Goal: Information Seeking & Learning: Learn about a topic

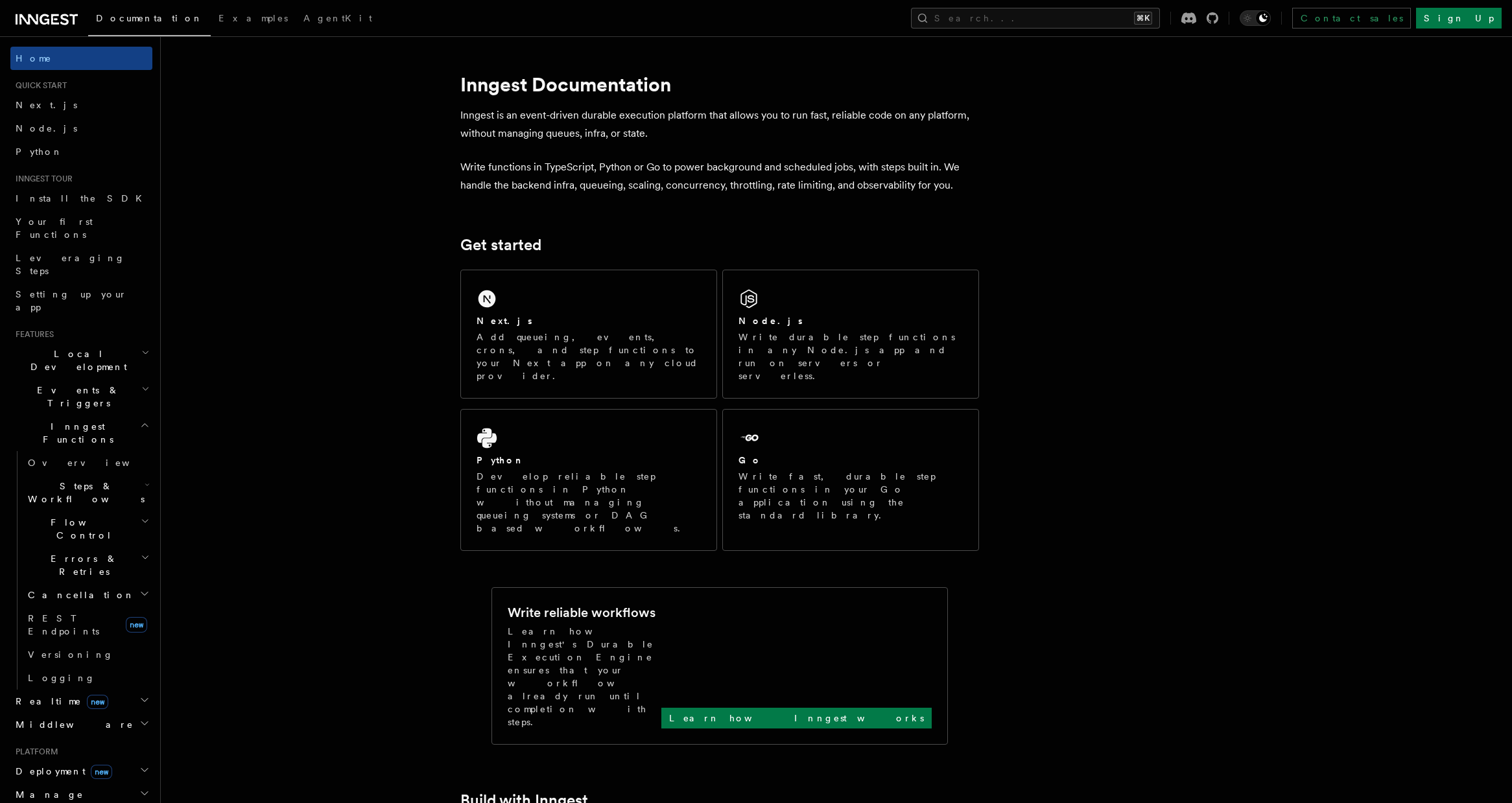
click at [93, 713] on h2 "Middleware" at bounding box center [82, 725] width 142 height 24
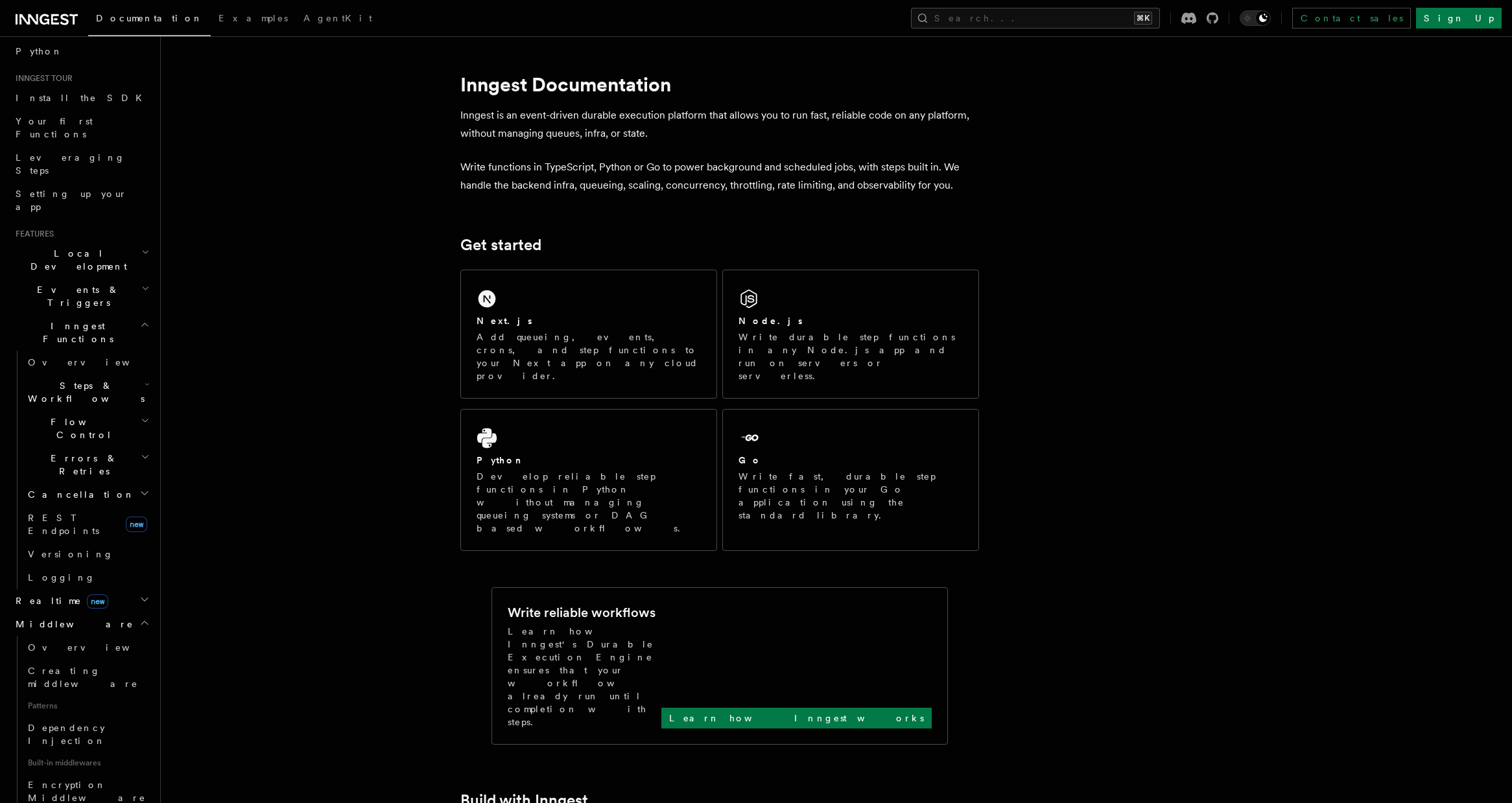
scroll to position [145, 0]
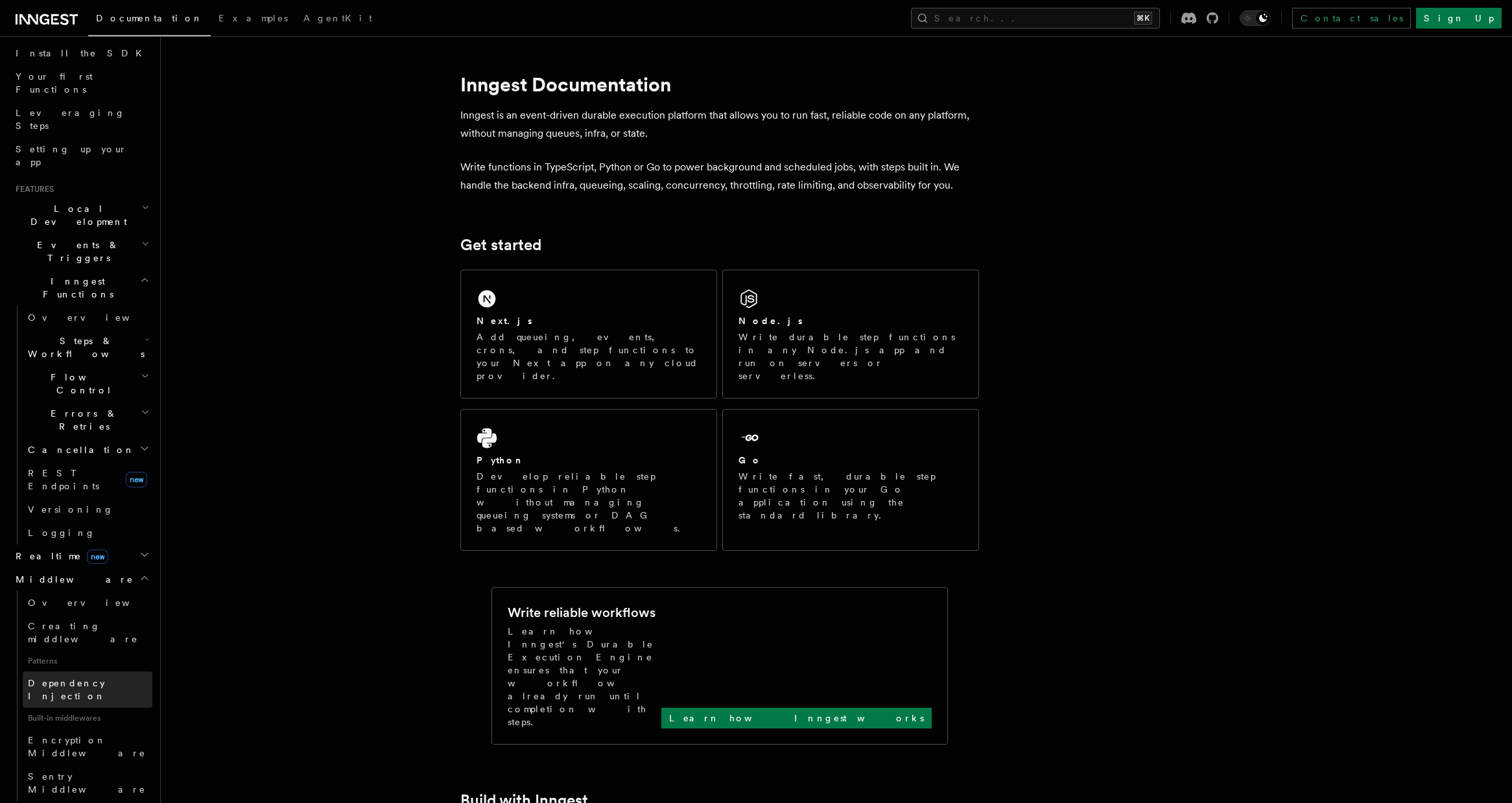
click at [105, 672] on link "Dependency Injection" at bounding box center [87, 690] width 130 height 36
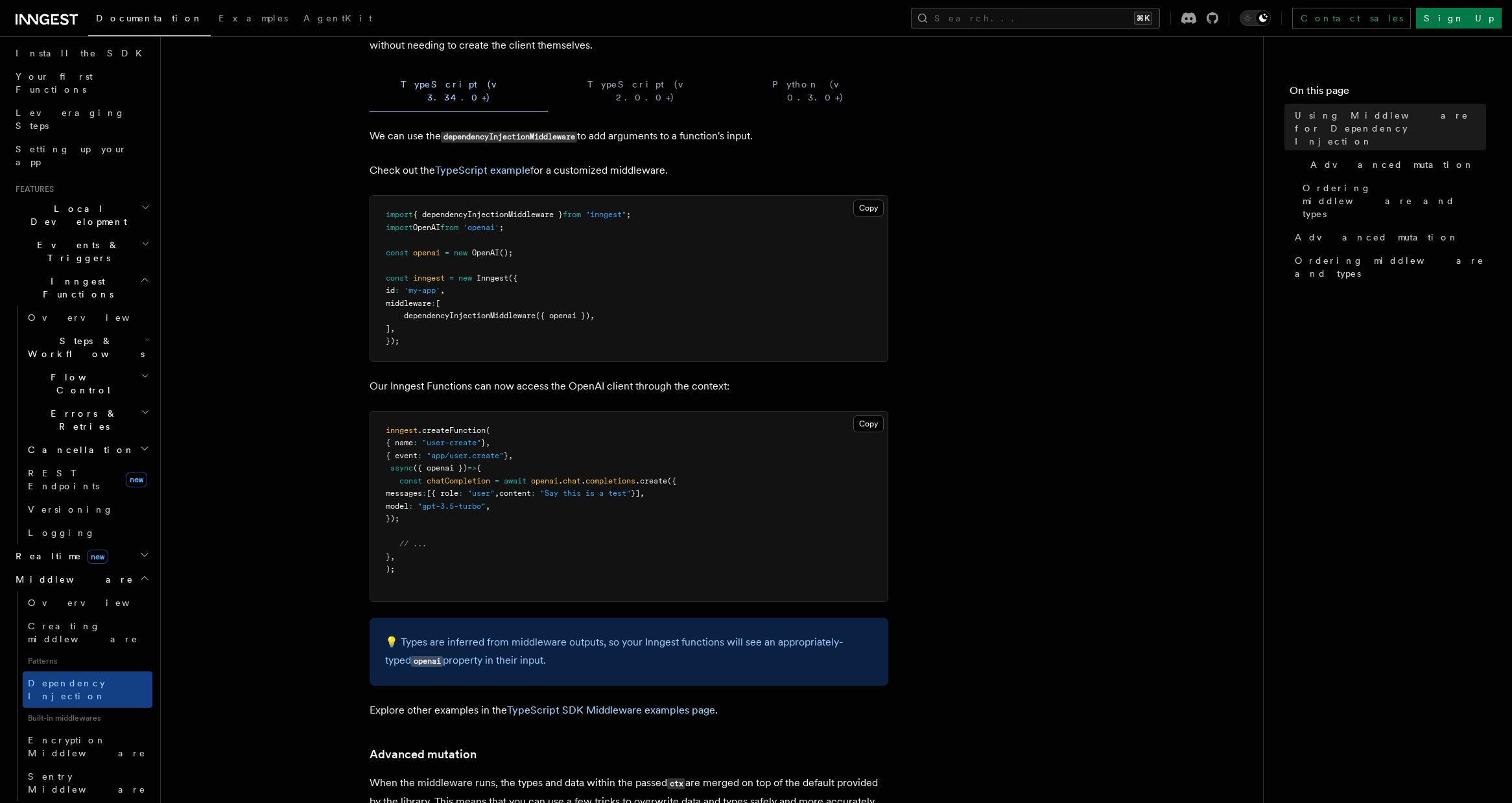
scroll to position [85, 0]
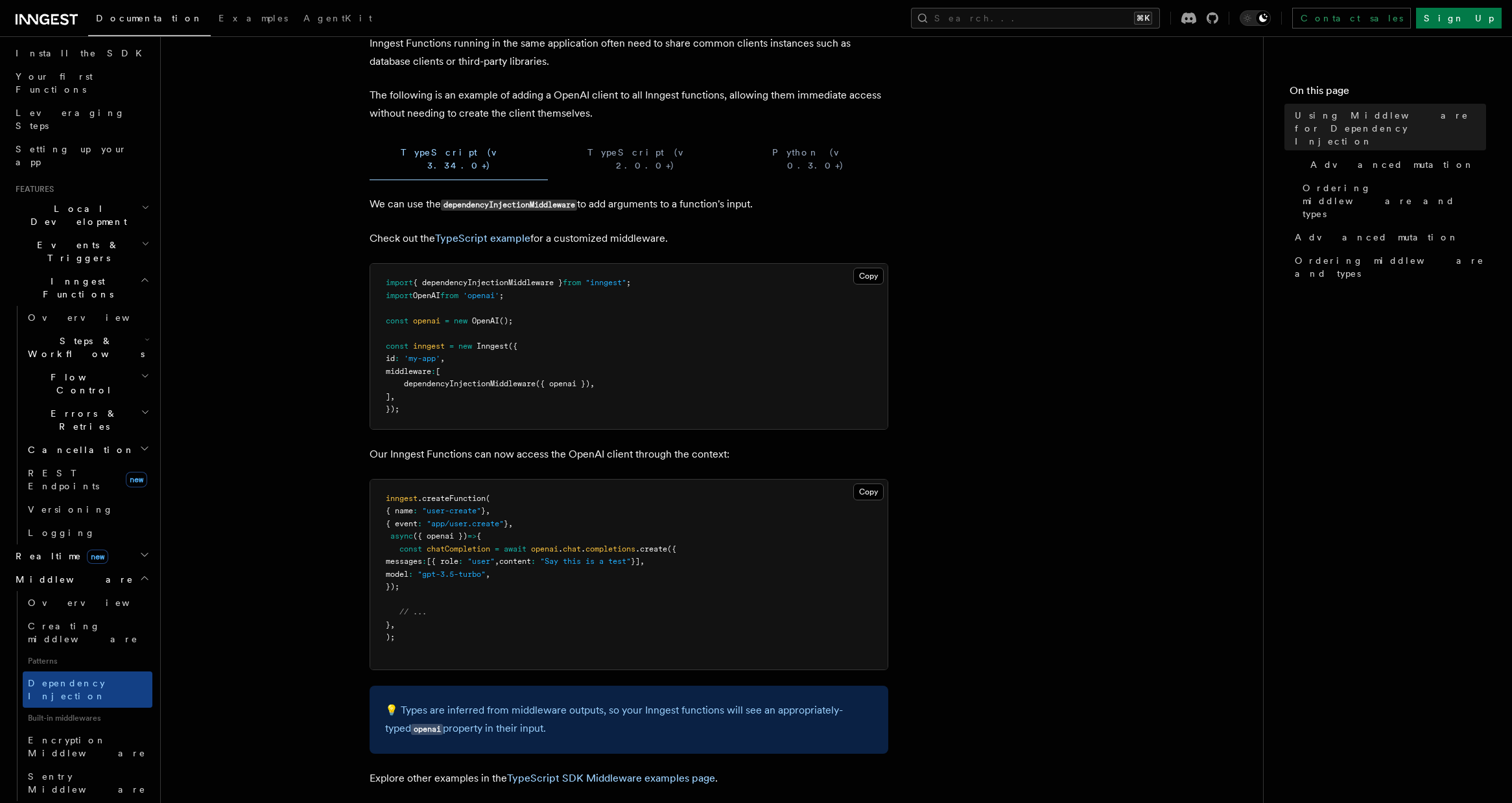
click at [547, 200] on code "dependencyInjectionMiddleware" at bounding box center [509, 206] width 136 height 11
copy code "dependencyInjectionMiddleware"
click at [524, 200] on code "dependencyInjectionMiddleware" at bounding box center [509, 206] width 136 height 11
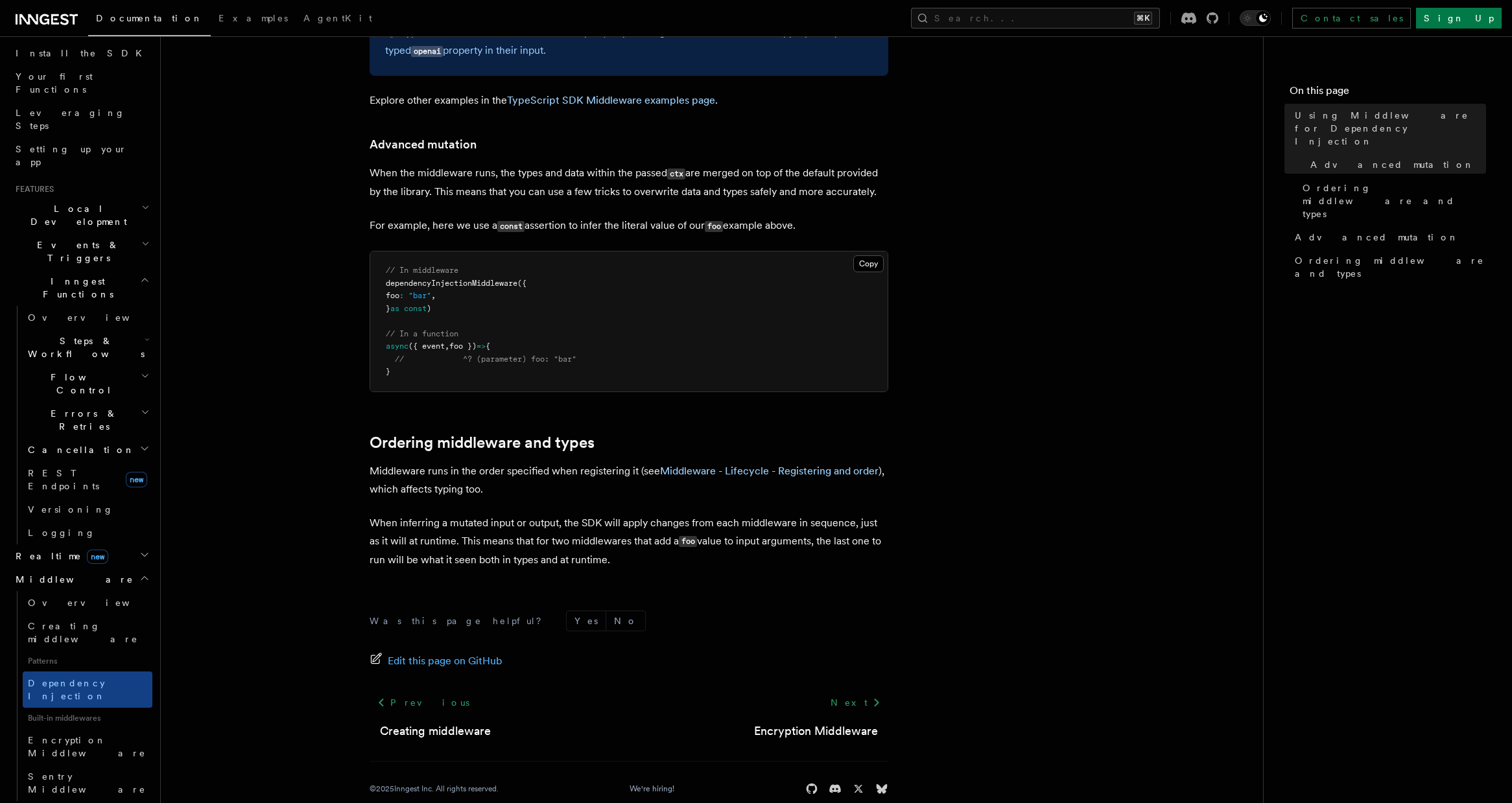
scroll to position [762, 0]
click at [791, 465] on link "Middleware - Lifecycle - Registering and order" at bounding box center [770, 471] width 219 height 12
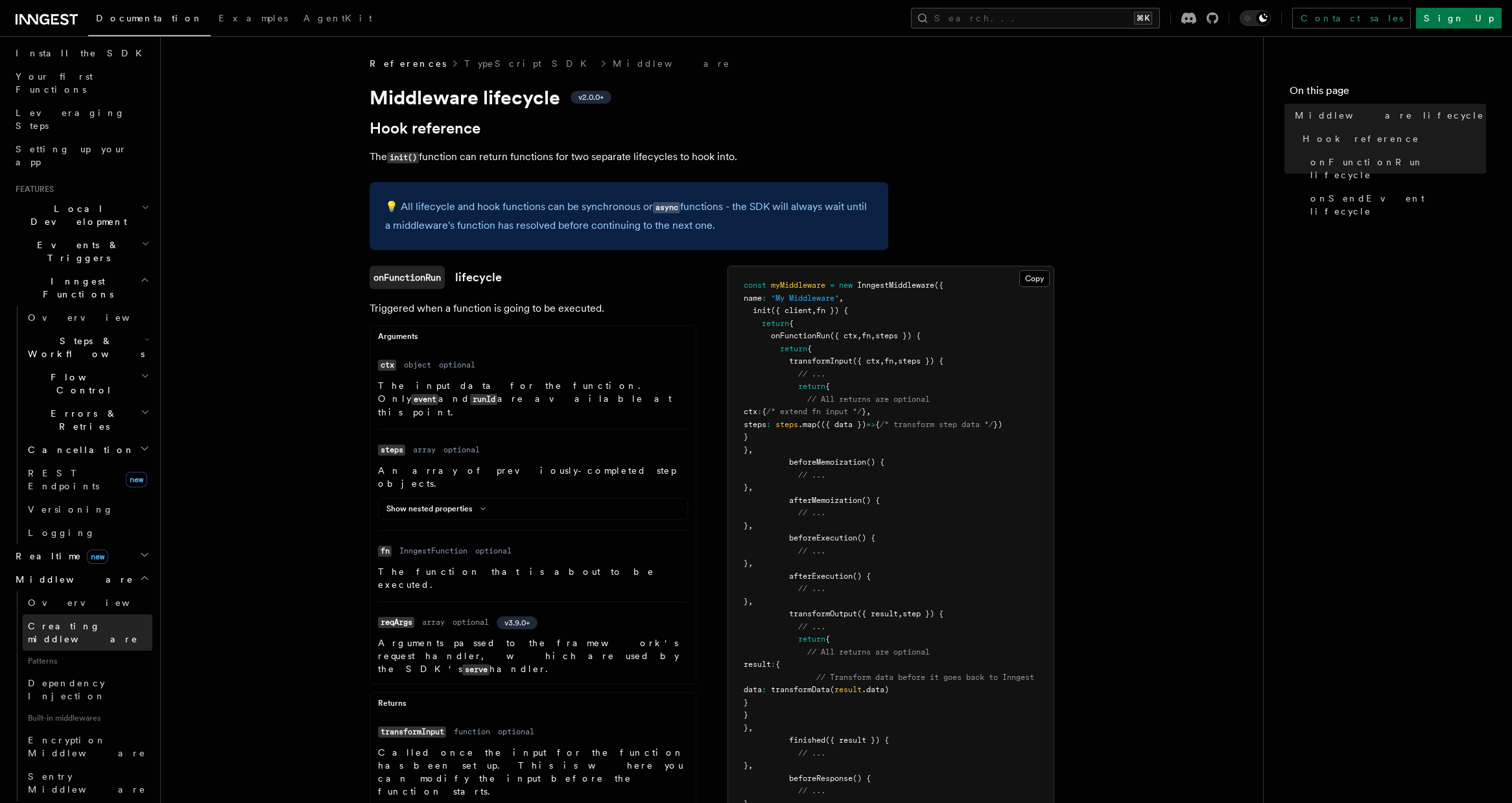
click at [72, 621] on span "Creating middleware" at bounding box center [82, 632] width 110 height 24
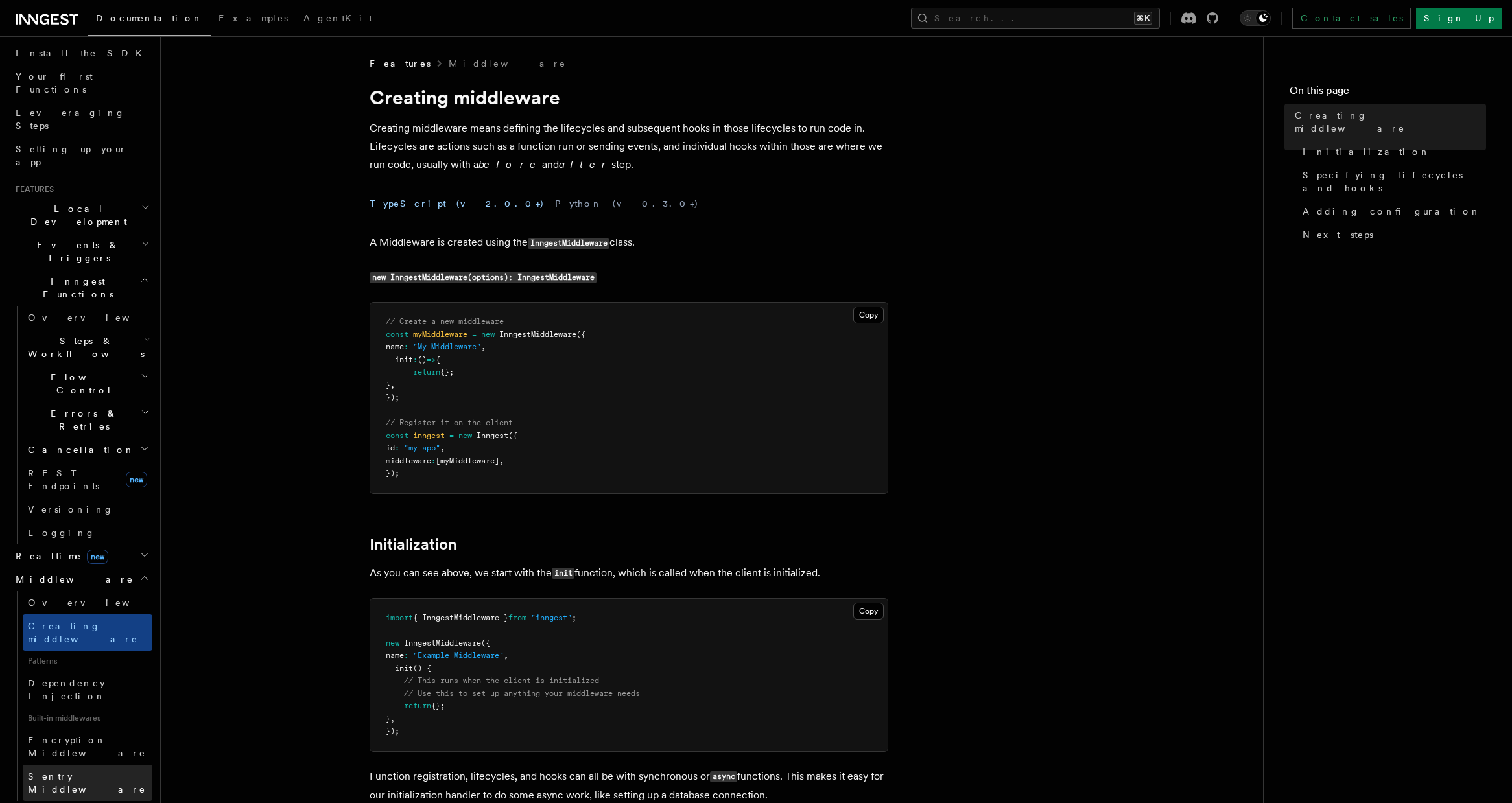
click at [70, 765] on link "Sentry Middleware" at bounding box center [87, 783] width 130 height 36
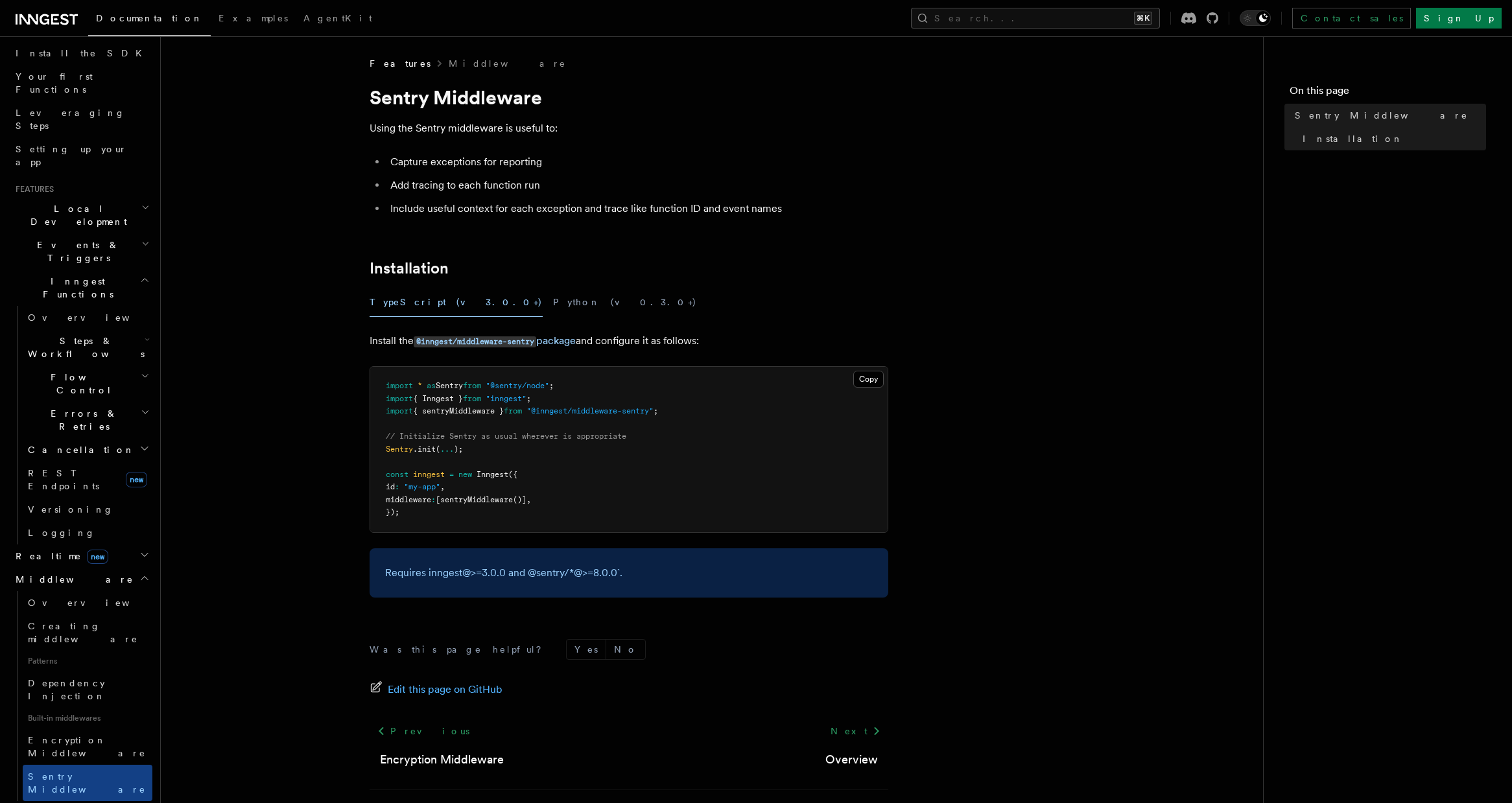
click at [1252, 90] on main "Features Middleware Sentry Middleware Using the Sentry middleware is useful to:…" at bounding box center [722, 445] width 1082 height 819
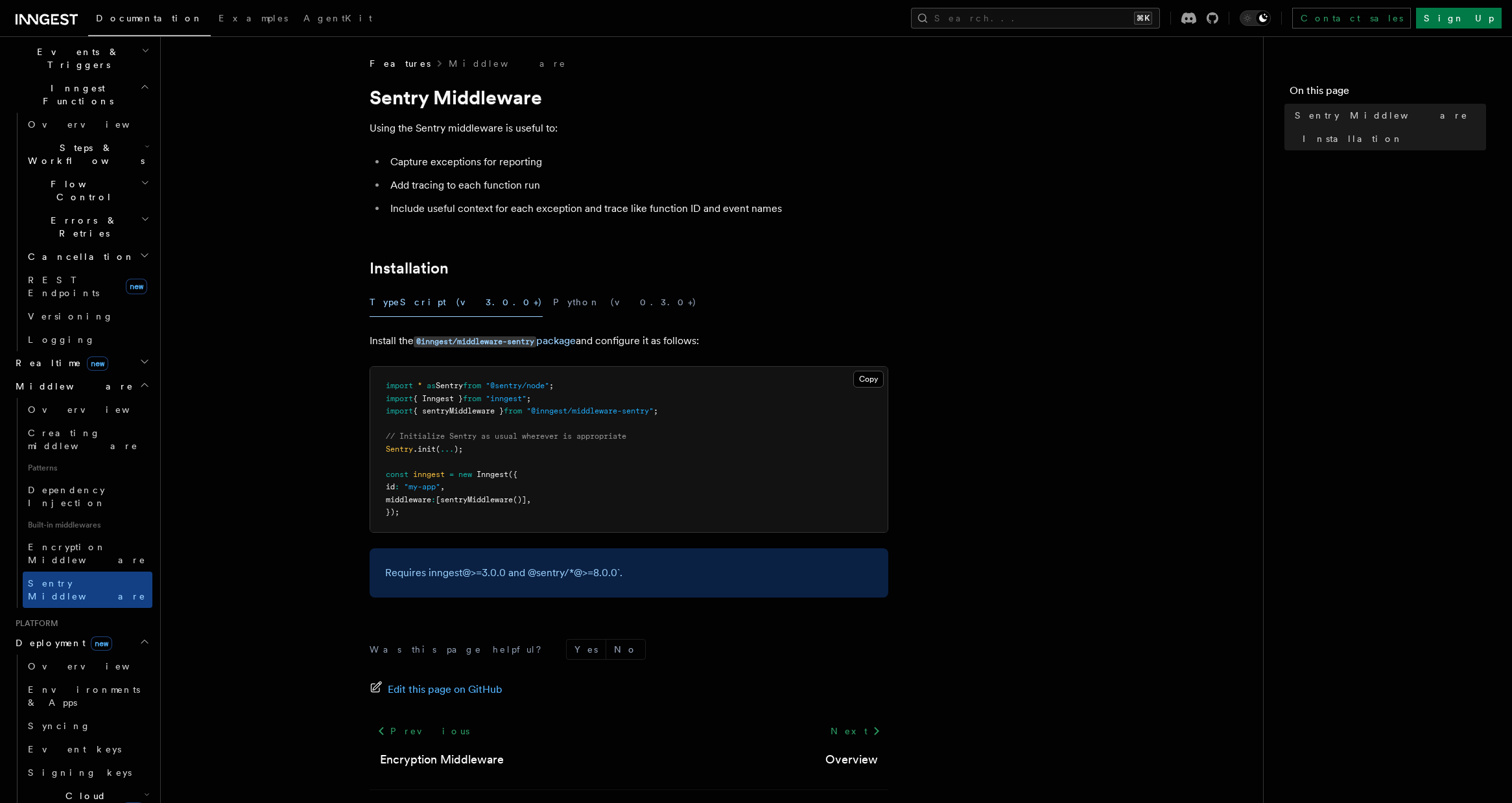
scroll to position [393, 0]
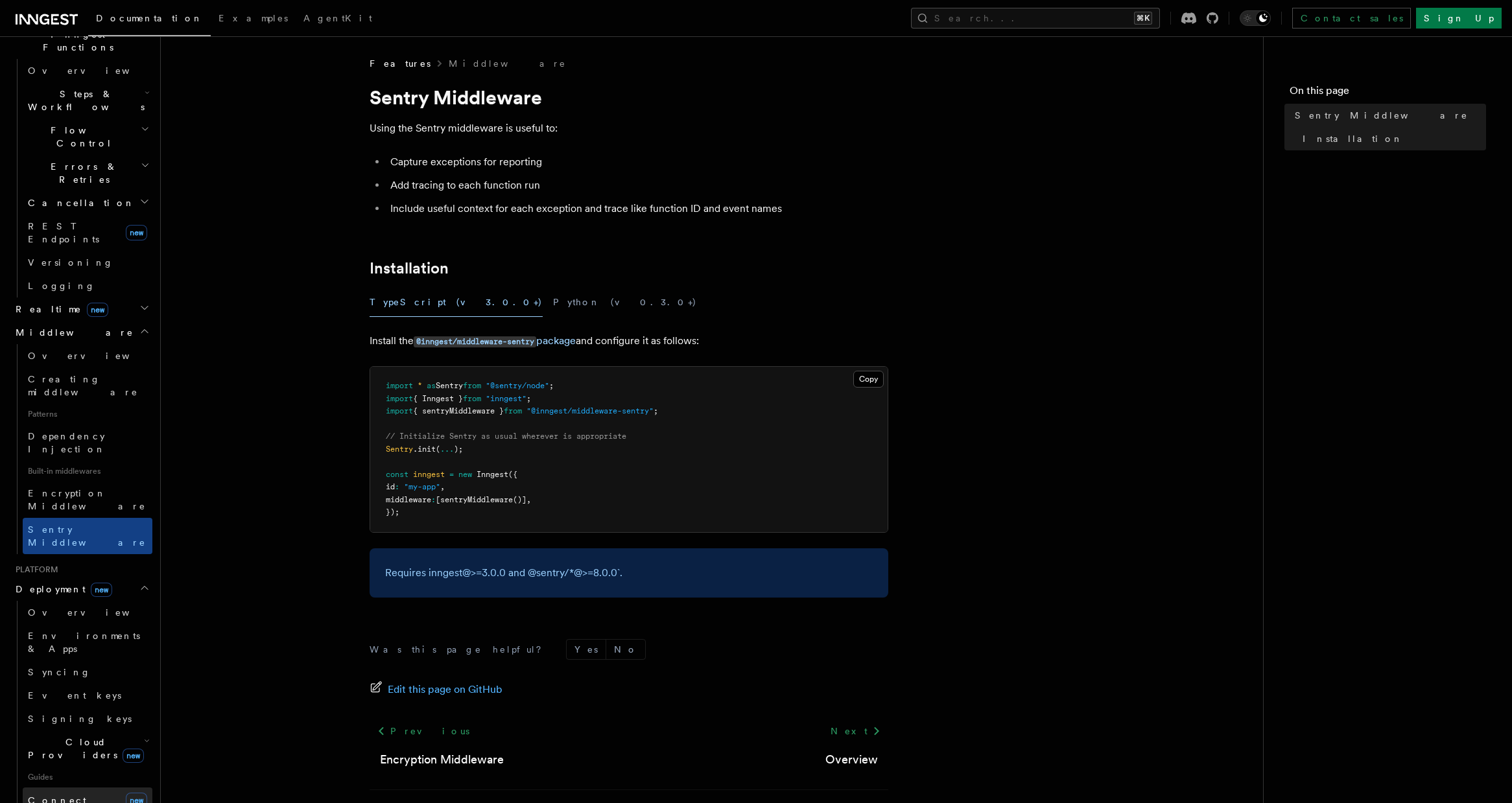
click at [102, 787] on link "Connect new" at bounding box center [87, 801] width 130 height 26
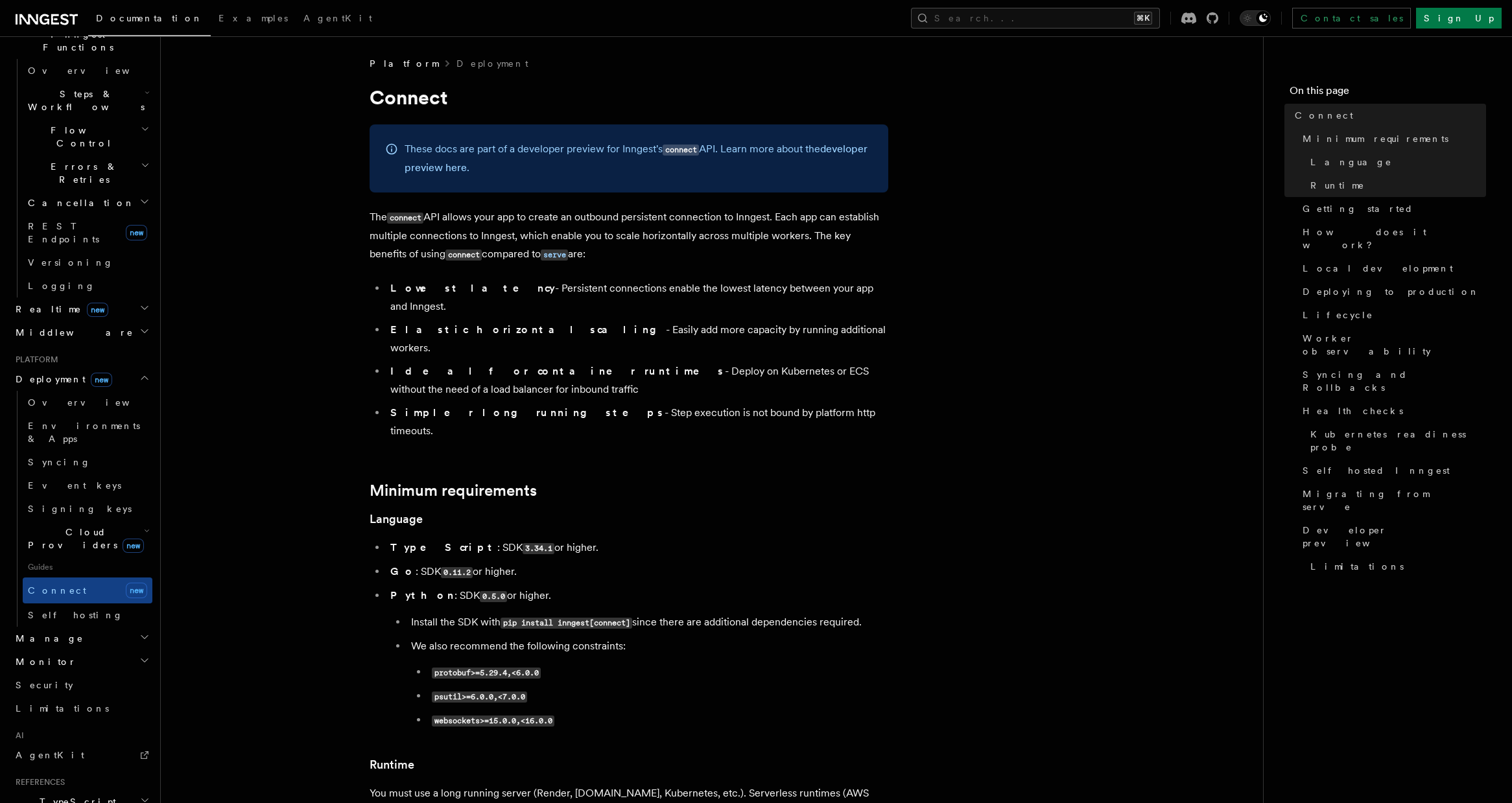
click at [127, 521] on h2 "Cloud Providers new" at bounding box center [87, 539] width 130 height 36
click at [102, 785] on link "Self hosting" at bounding box center [87, 796] width 130 height 24
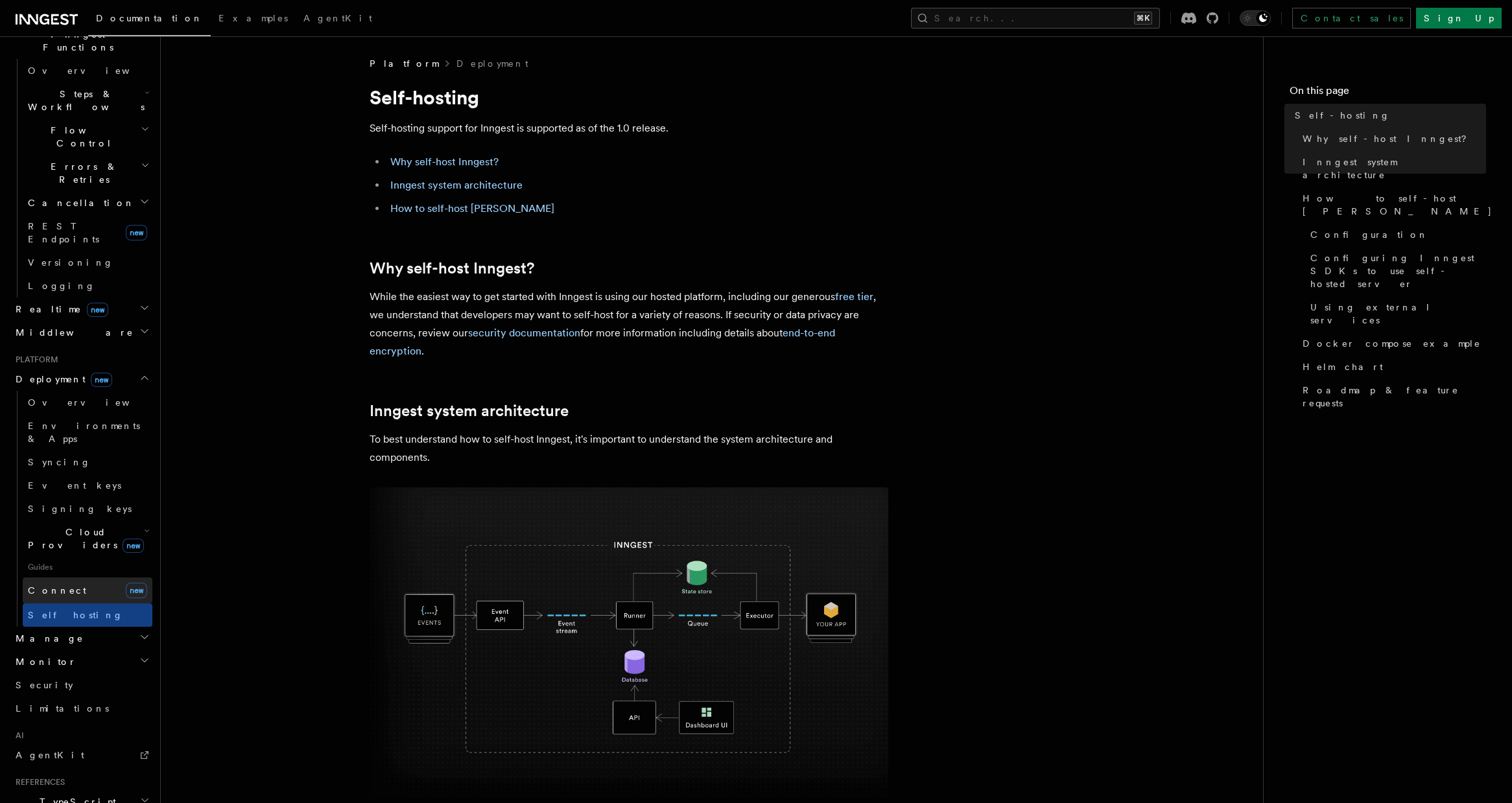
click at [115, 578] on link "Connect new" at bounding box center [87, 591] width 130 height 26
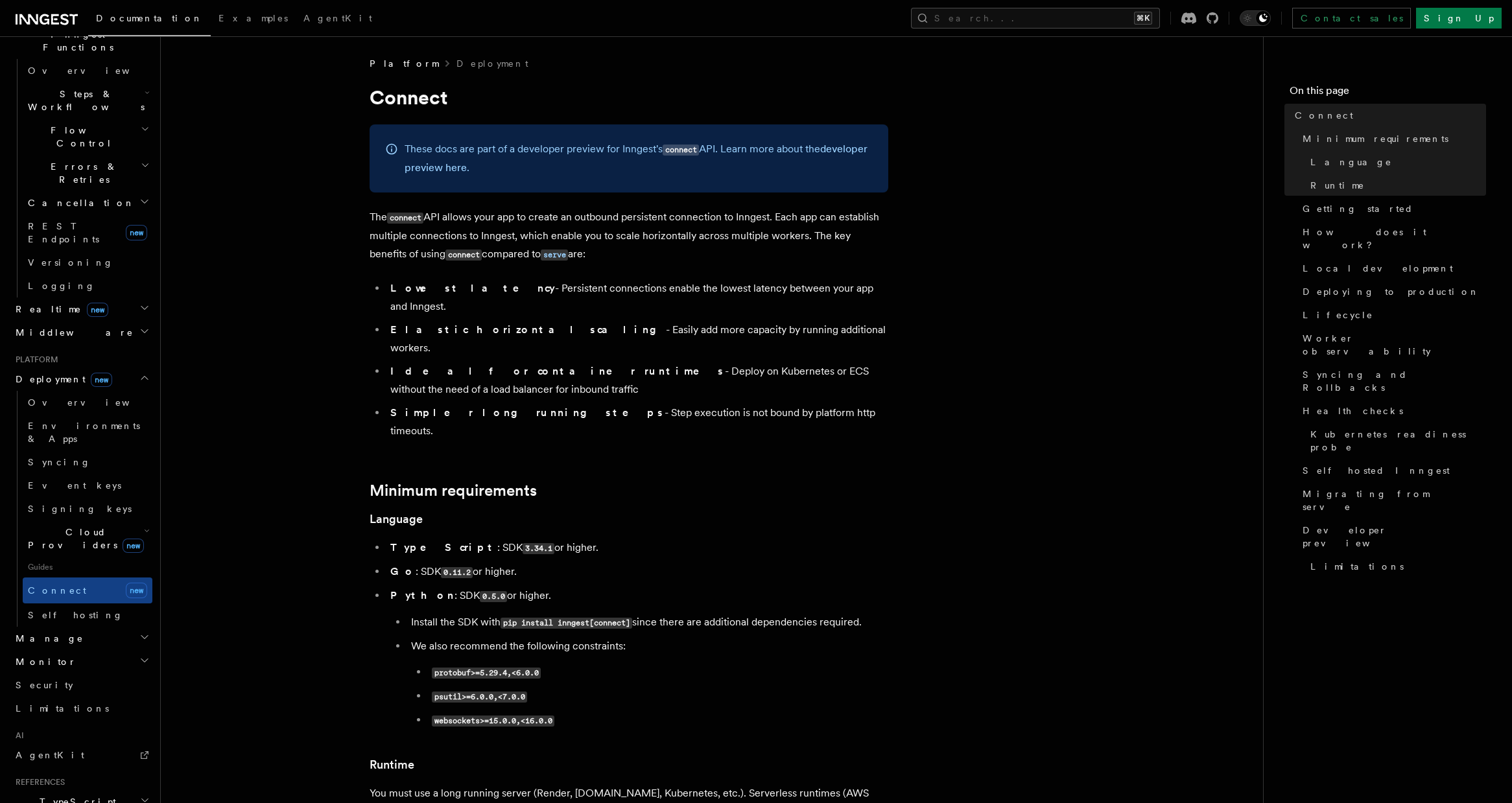
click at [122, 539] on span "new" at bounding box center [133, 545] width 21 height 14
click at [105, 580] on link "DigitalOcean new" at bounding box center [94, 593] width 118 height 26
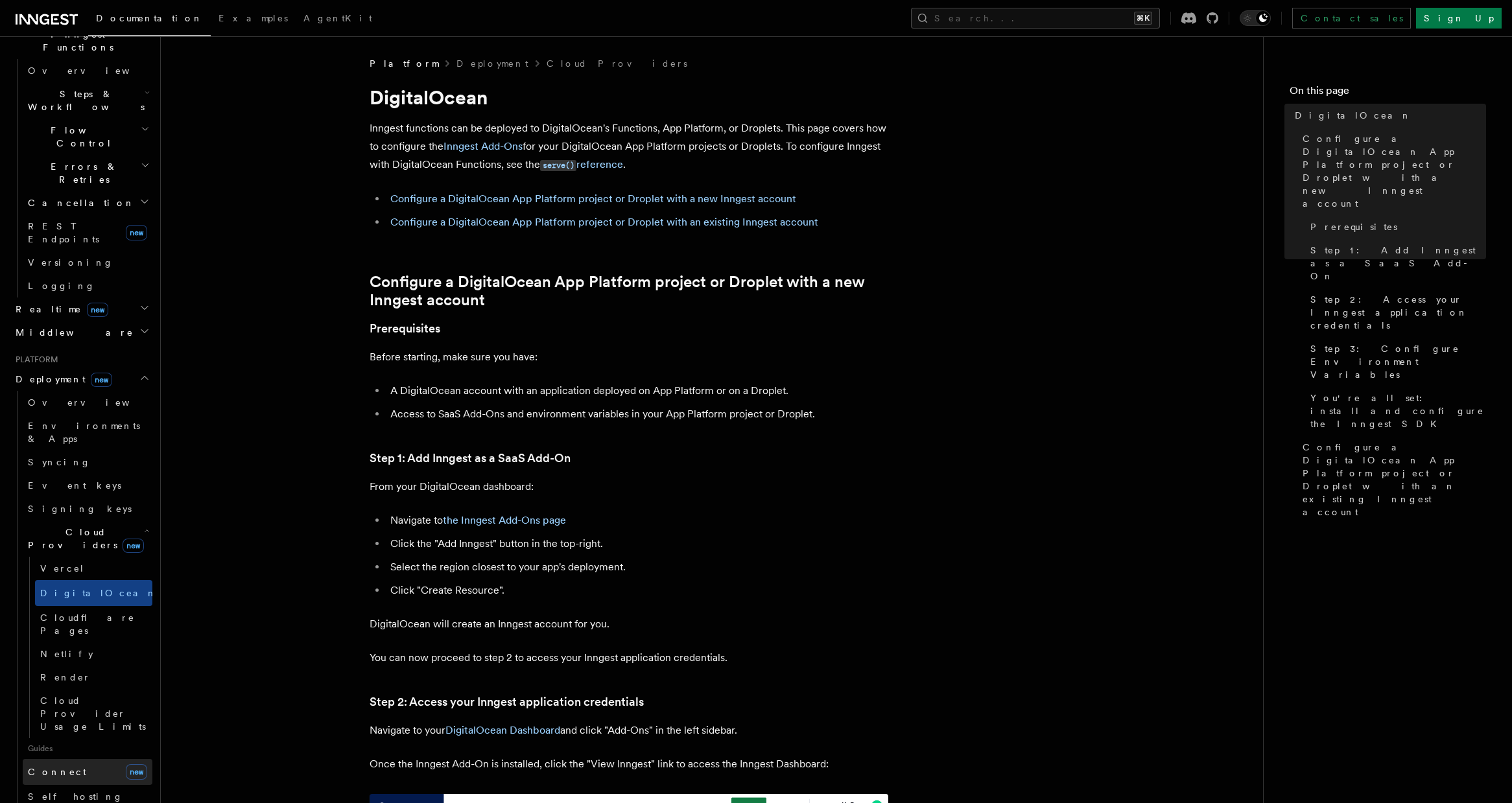
click at [103, 759] on link "Connect new" at bounding box center [87, 772] width 130 height 26
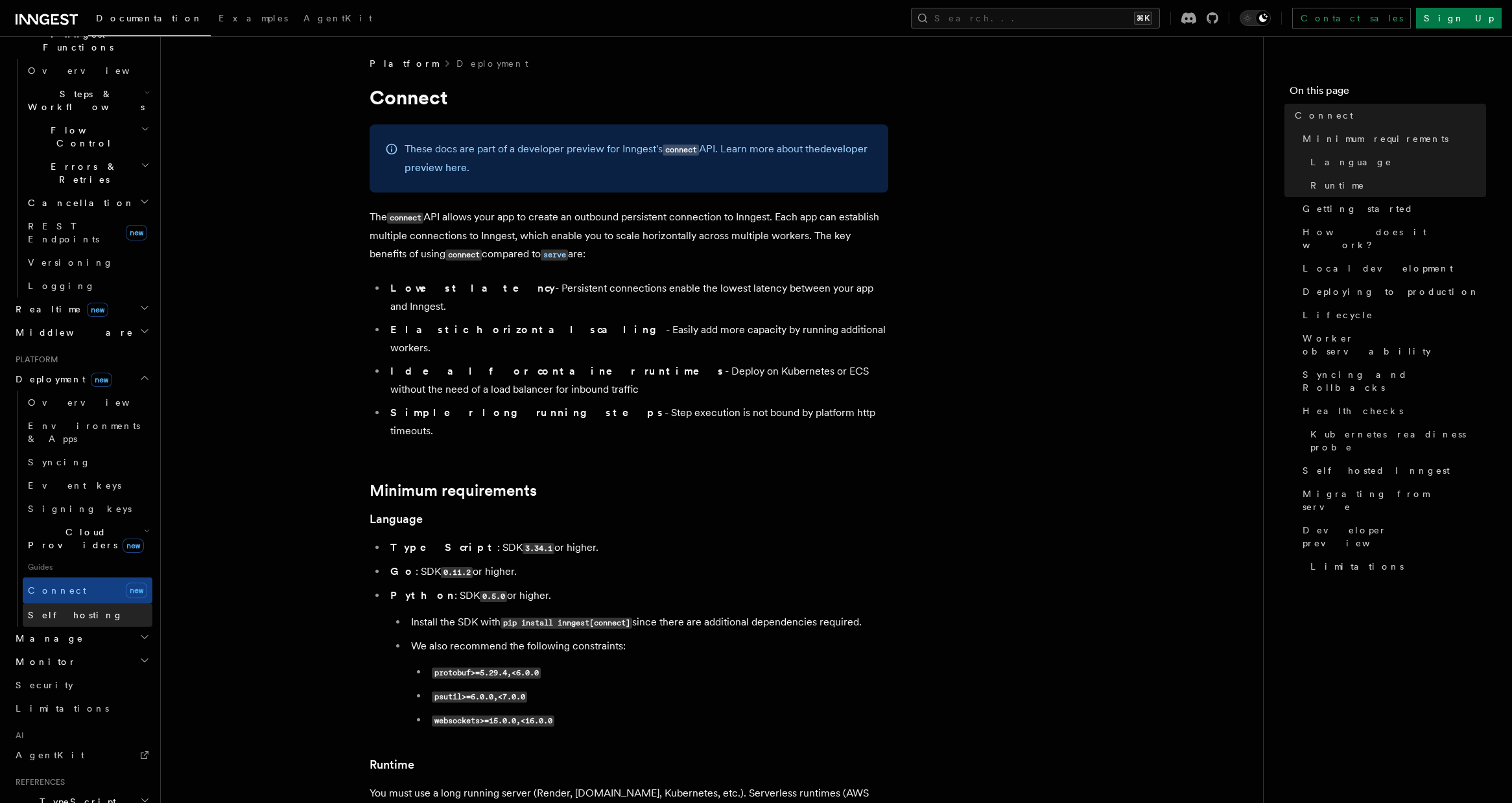
click at [124, 603] on link "Self hosting" at bounding box center [87, 614] width 130 height 24
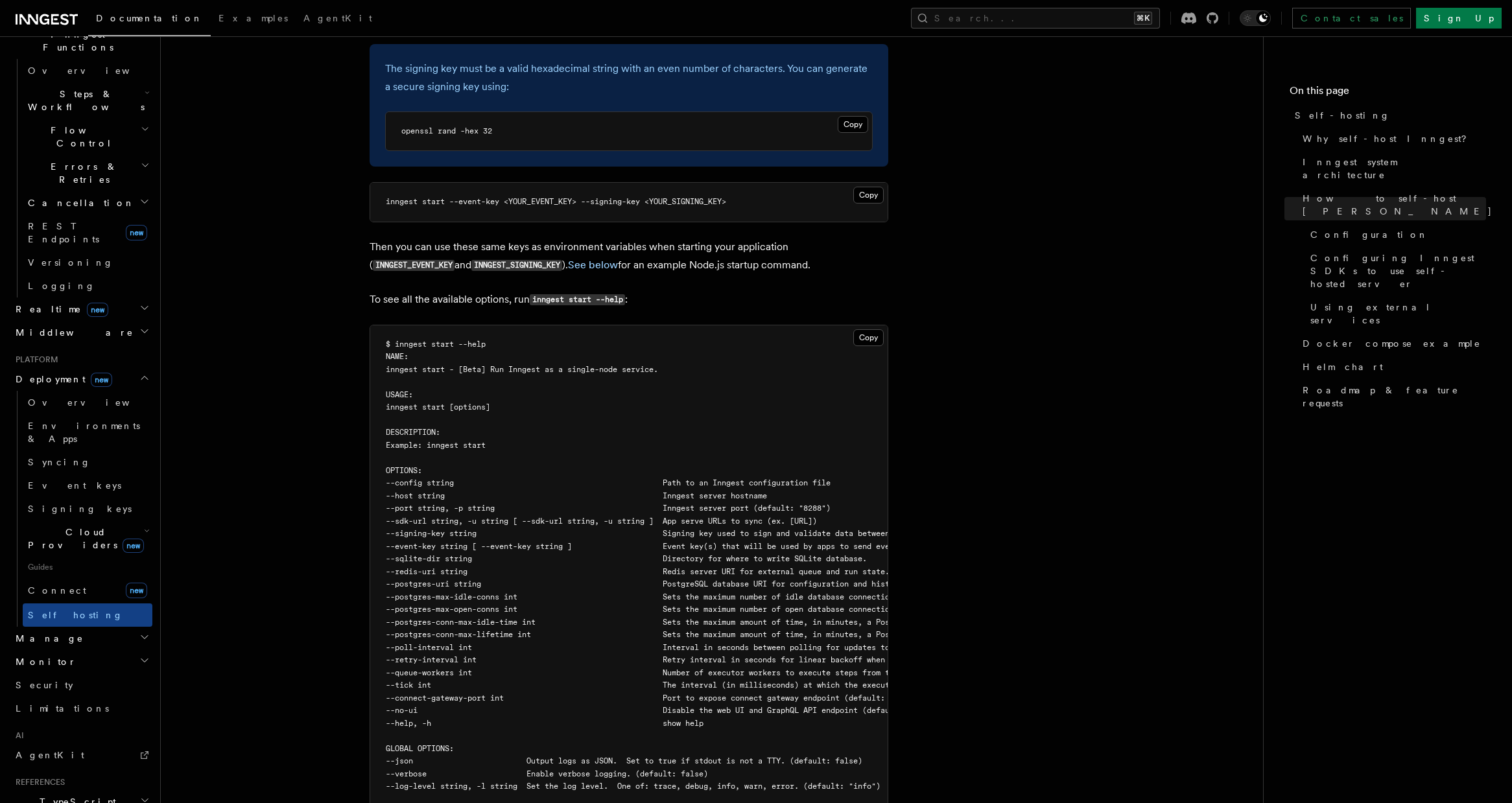
scroll to position [2002, 0]
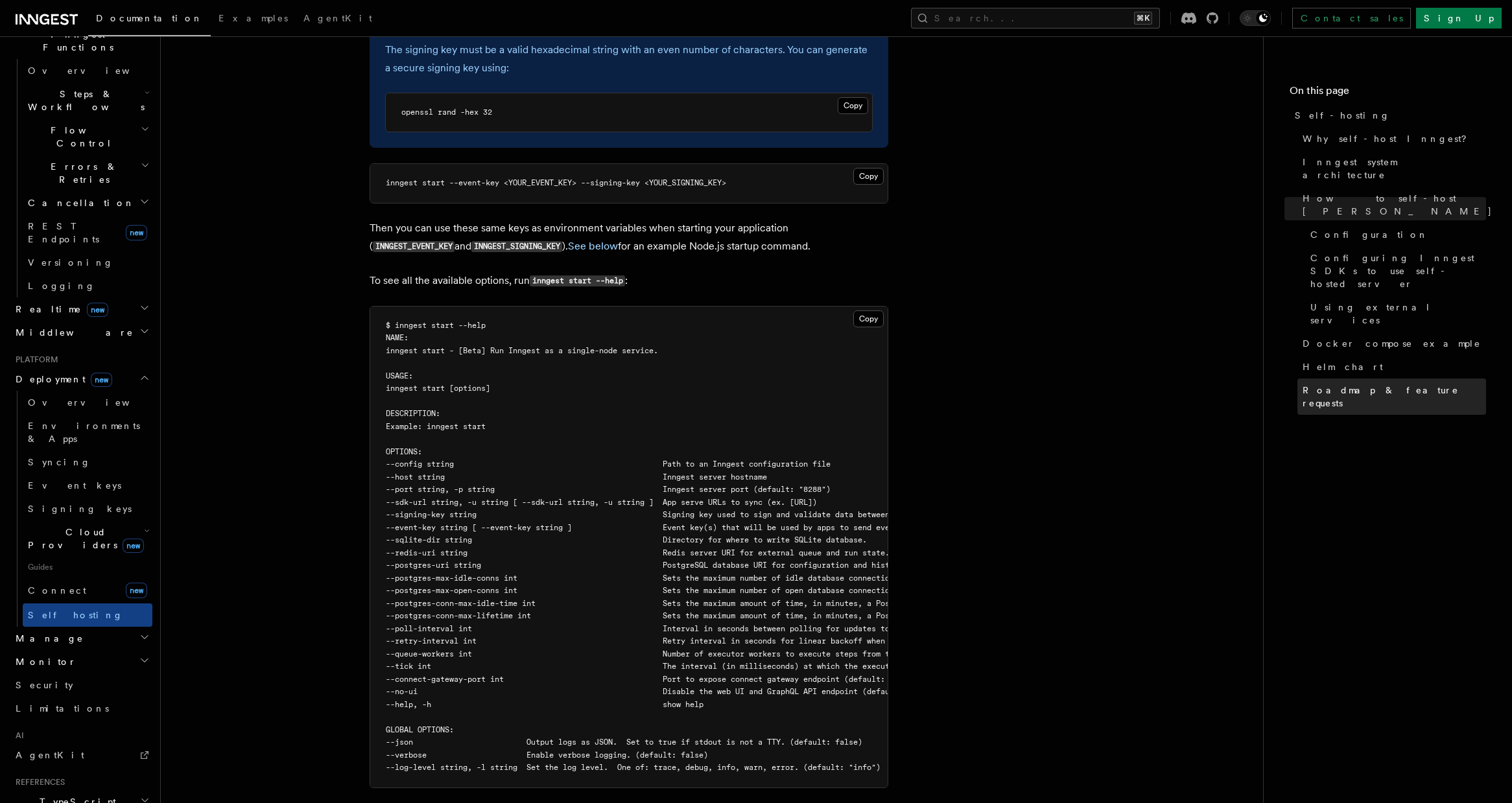
click at [1376, 379] on link "Roadmap & feature requests" at bounding box center [1391, 397] width 189 height 36
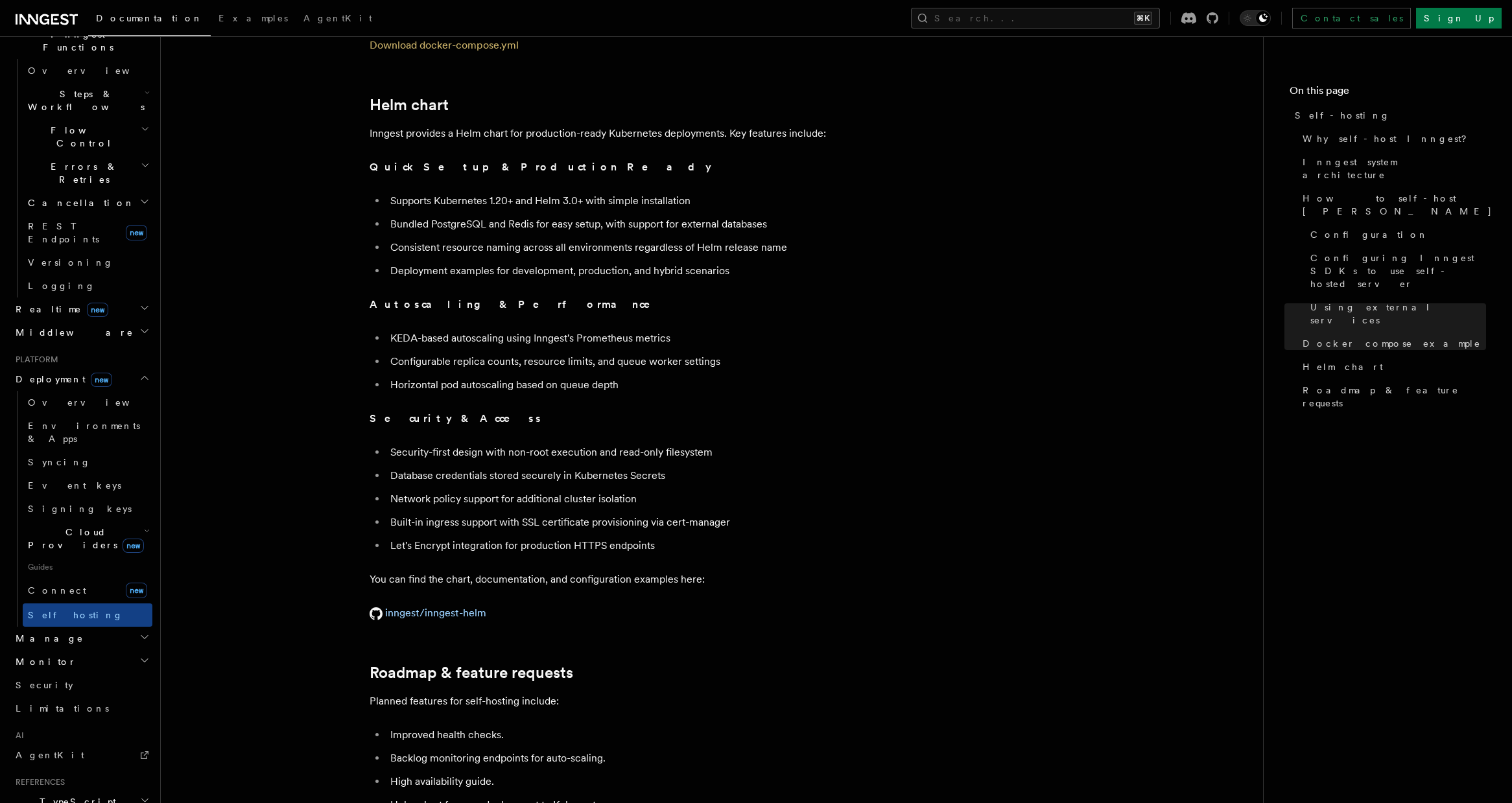
scroll to position [4622, 0]
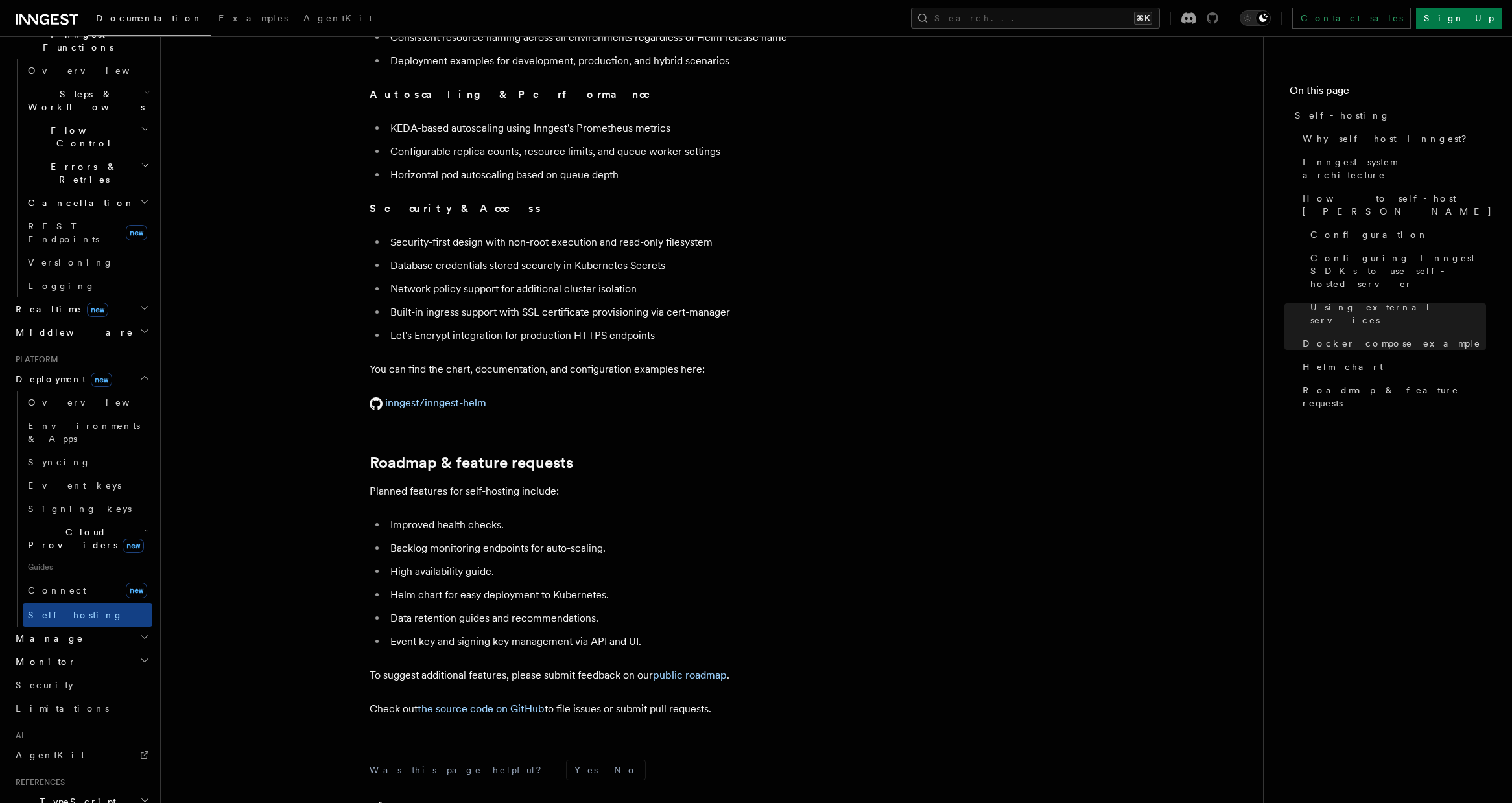
click at [1218, 16] on icon at bounding box center [1212, 18] width 11 height 11
